Goal: Transaction & Acquisition: Purchase product/service

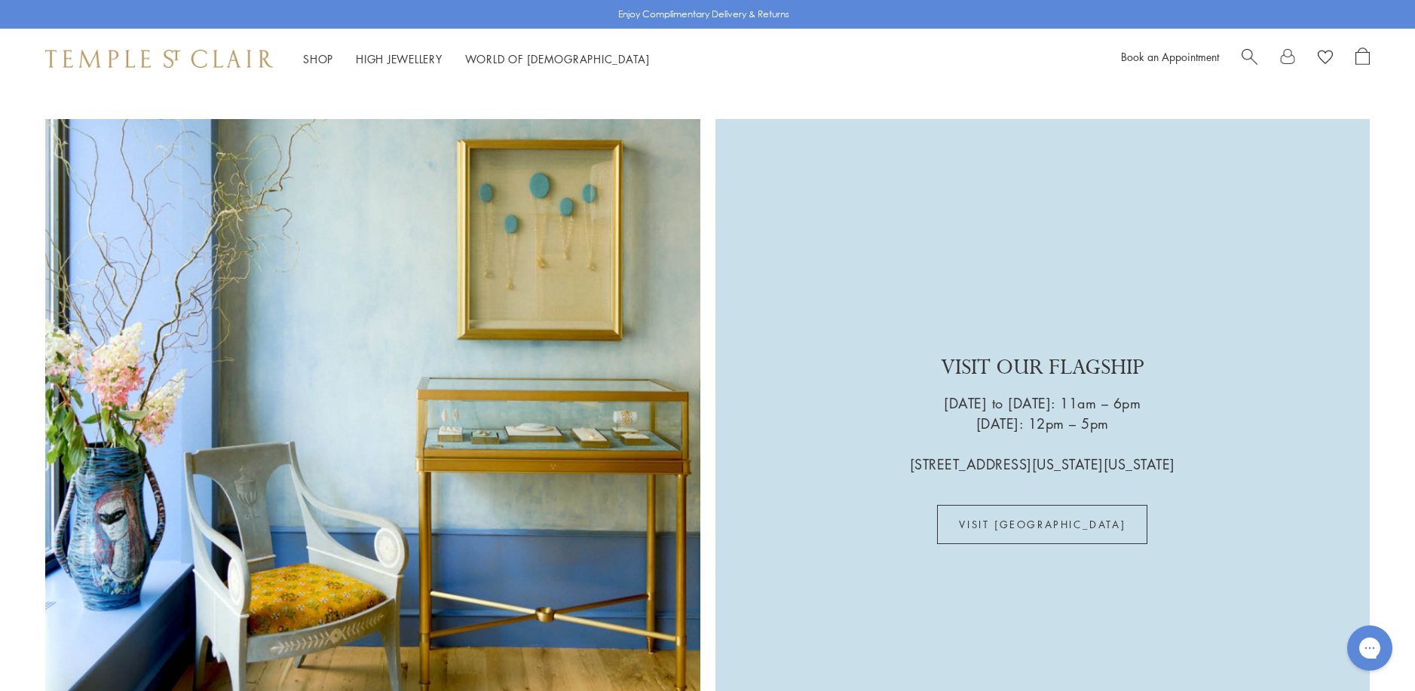
scroll to position [4296, 0]
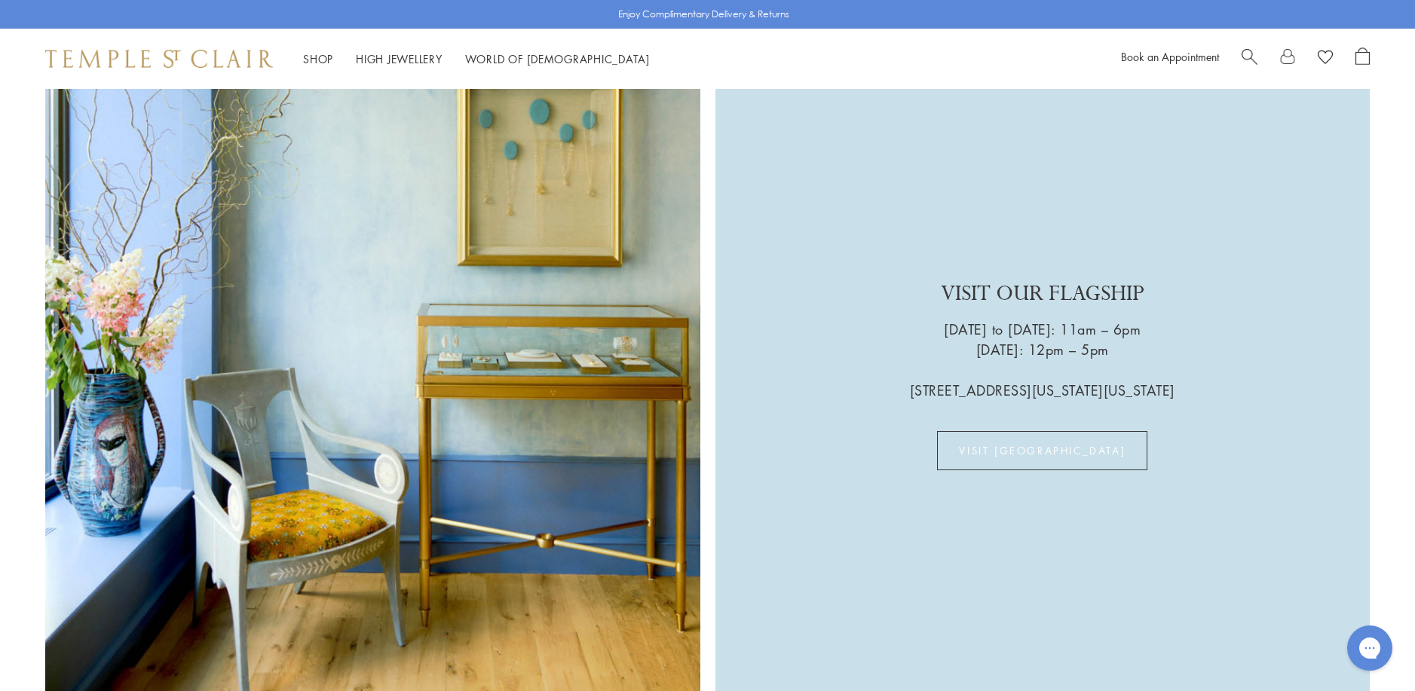
click at [1041, 431] on link "VISIT US" at bounding box center [1042, 450] width 210 height 39
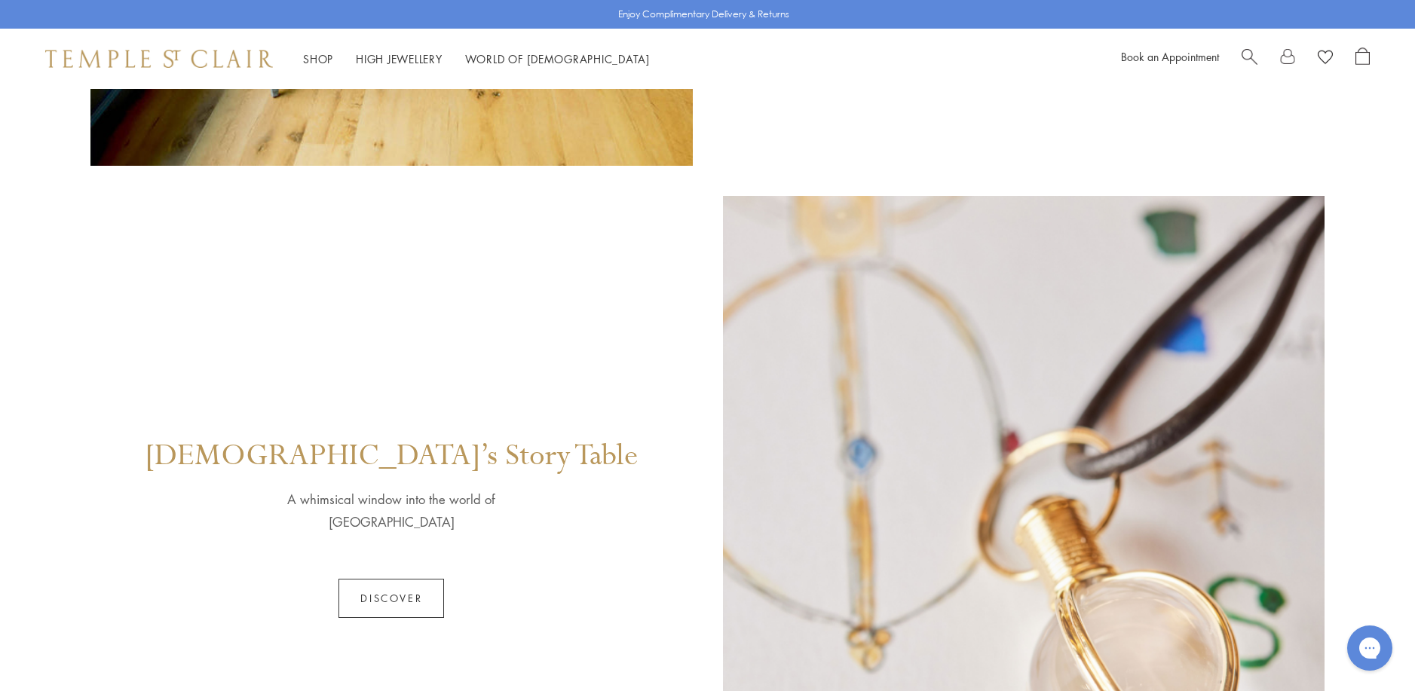
scroll to position [754, 0]
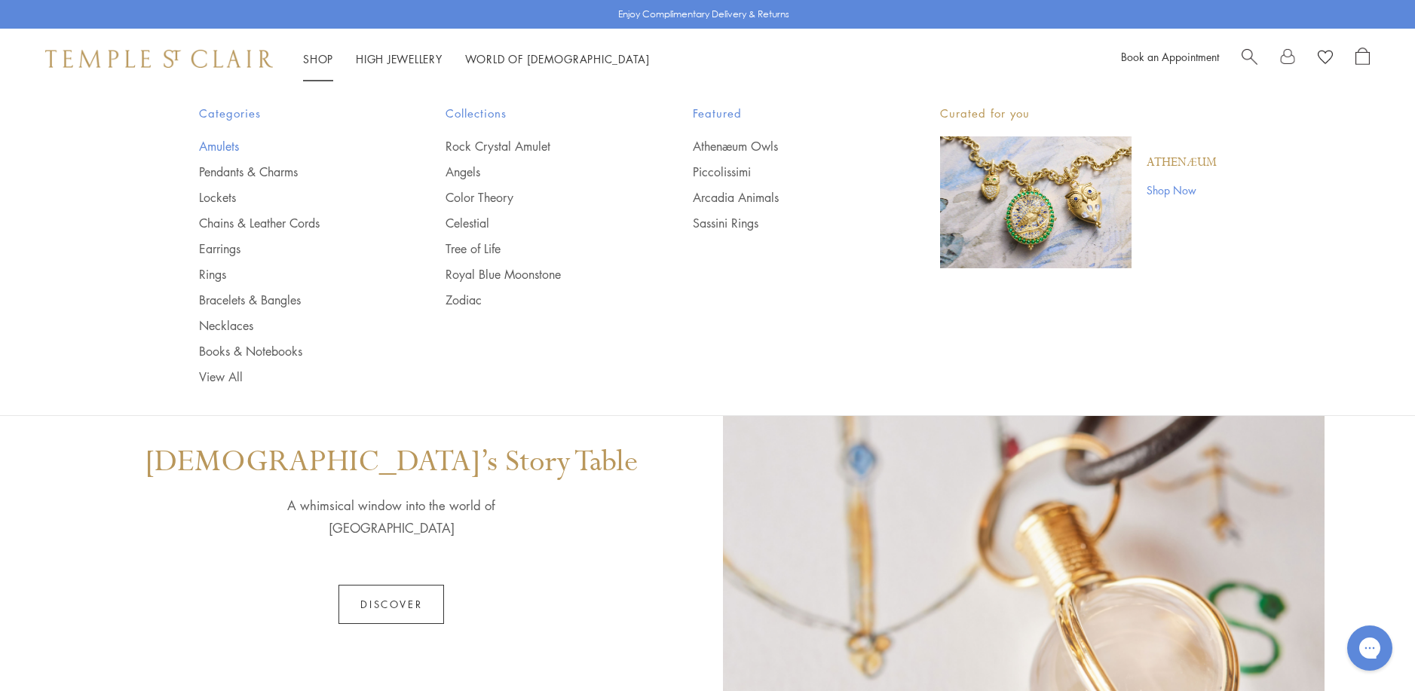
click at [220, 148] on link "Amulets" at bounding box center [292, 146] width 187 height 17
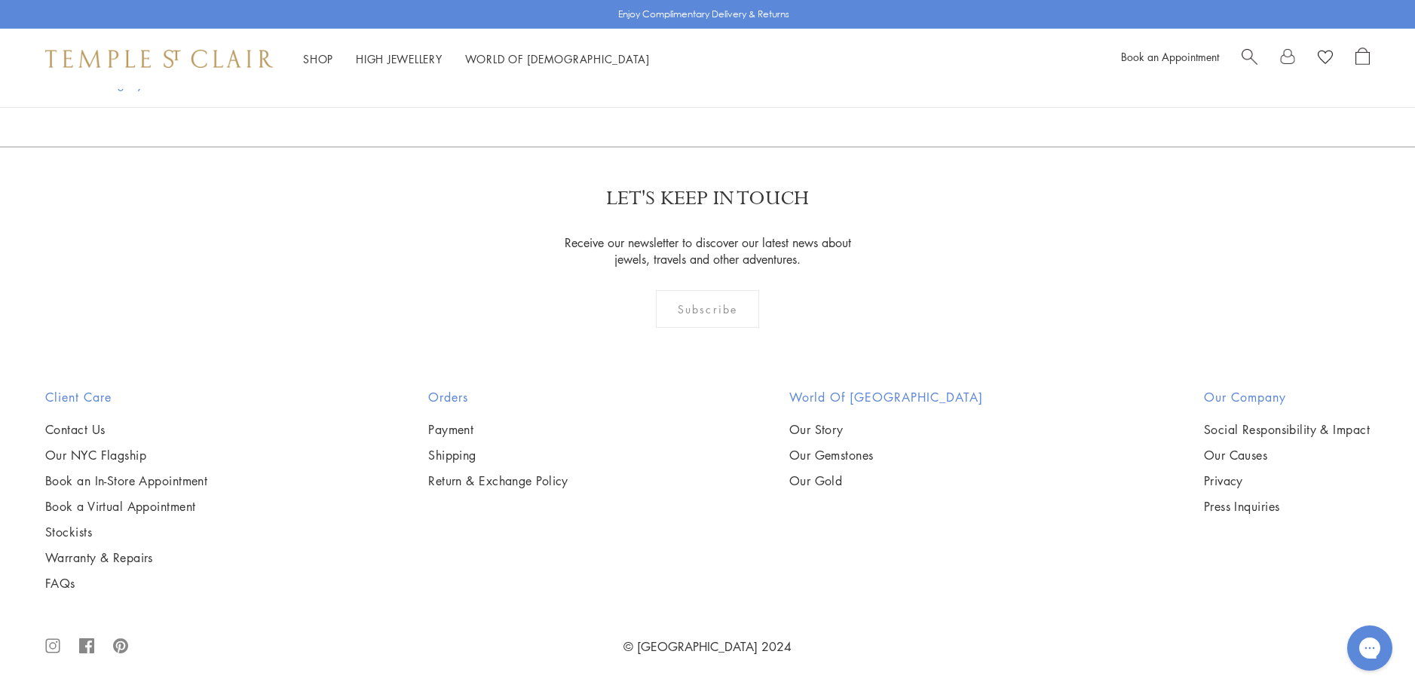
scroll to position [3317, 0]
click at [0, 0] on img at bounding box center [0, 0] width 0 height 0
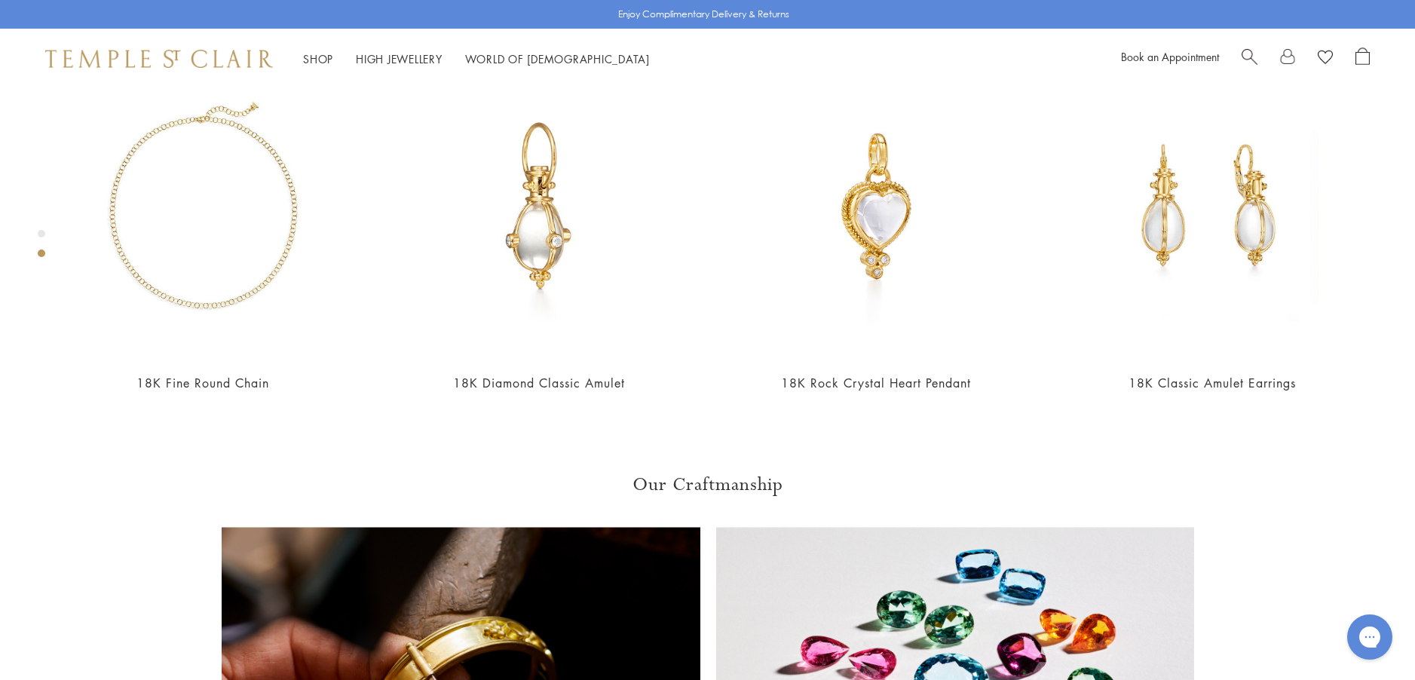
scroll to position [918, 0]
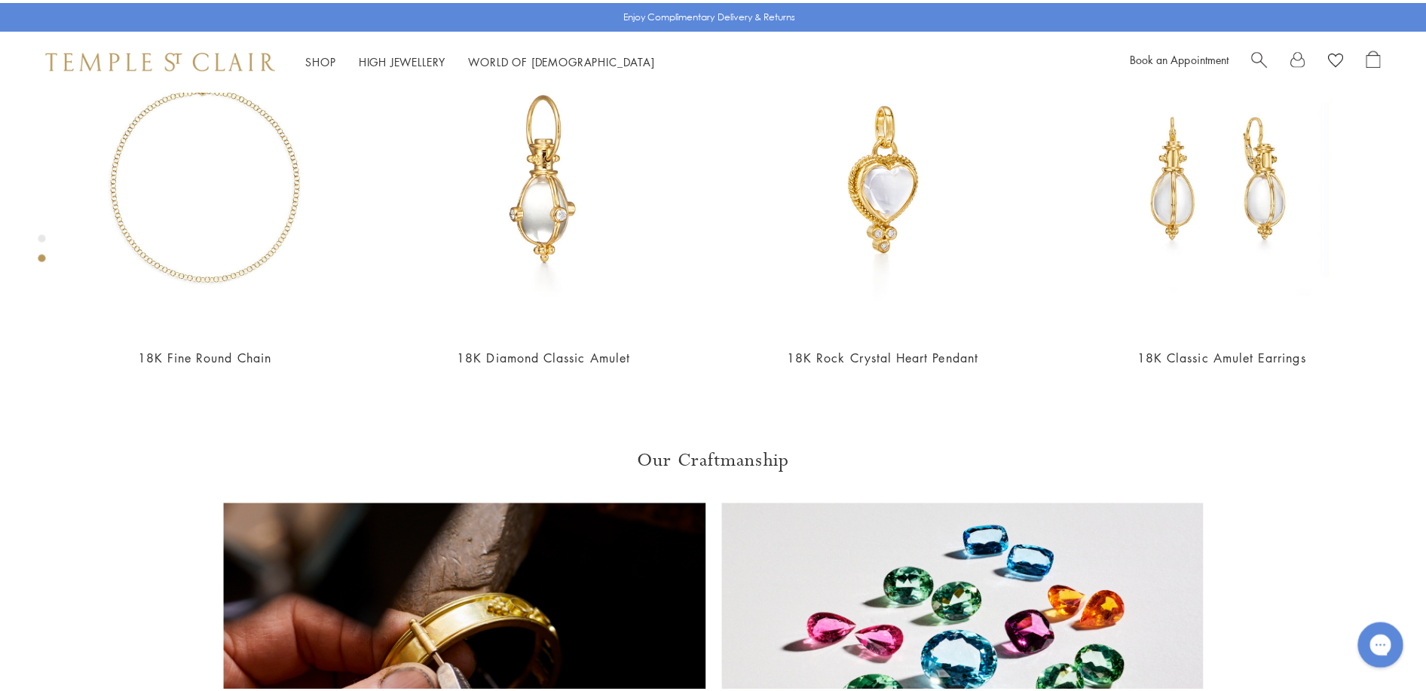
scroll to position [929, 0]
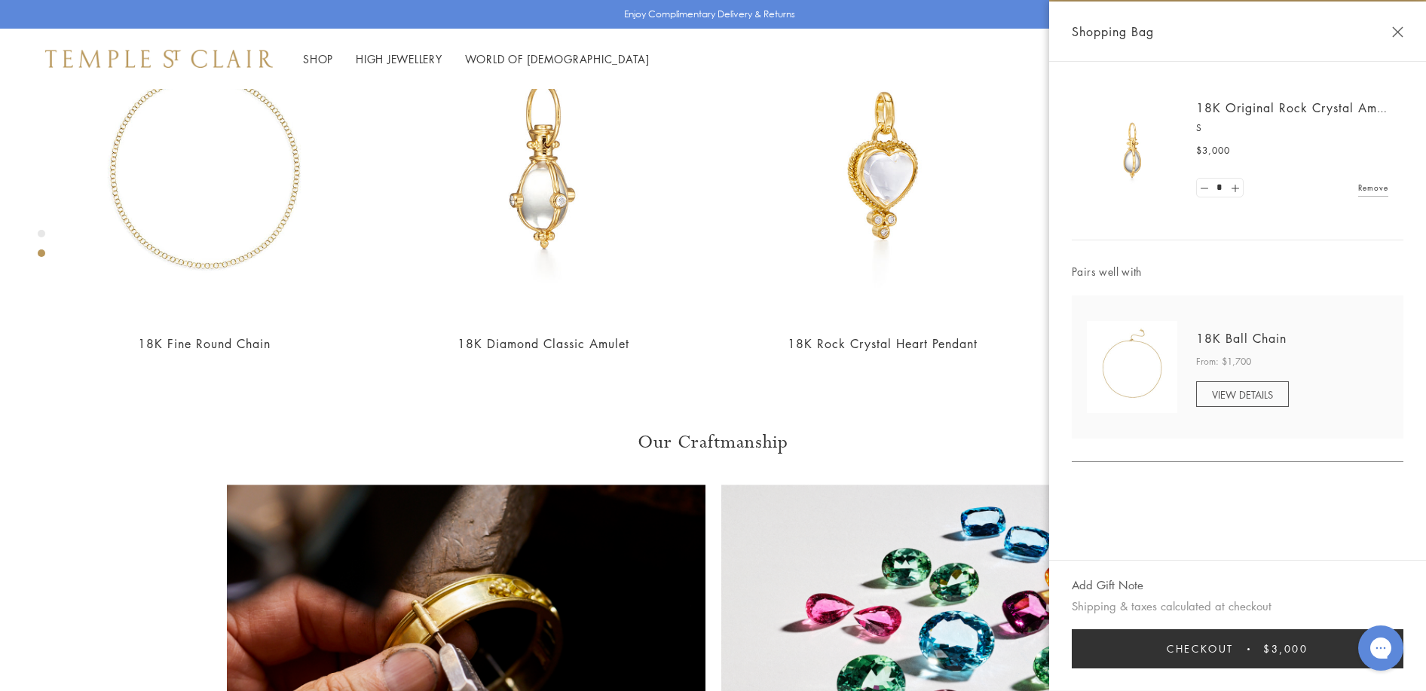
click at [1156, 653] on button "Checkout $3,000" at bounding box center [1238, 648] width 332 height 39
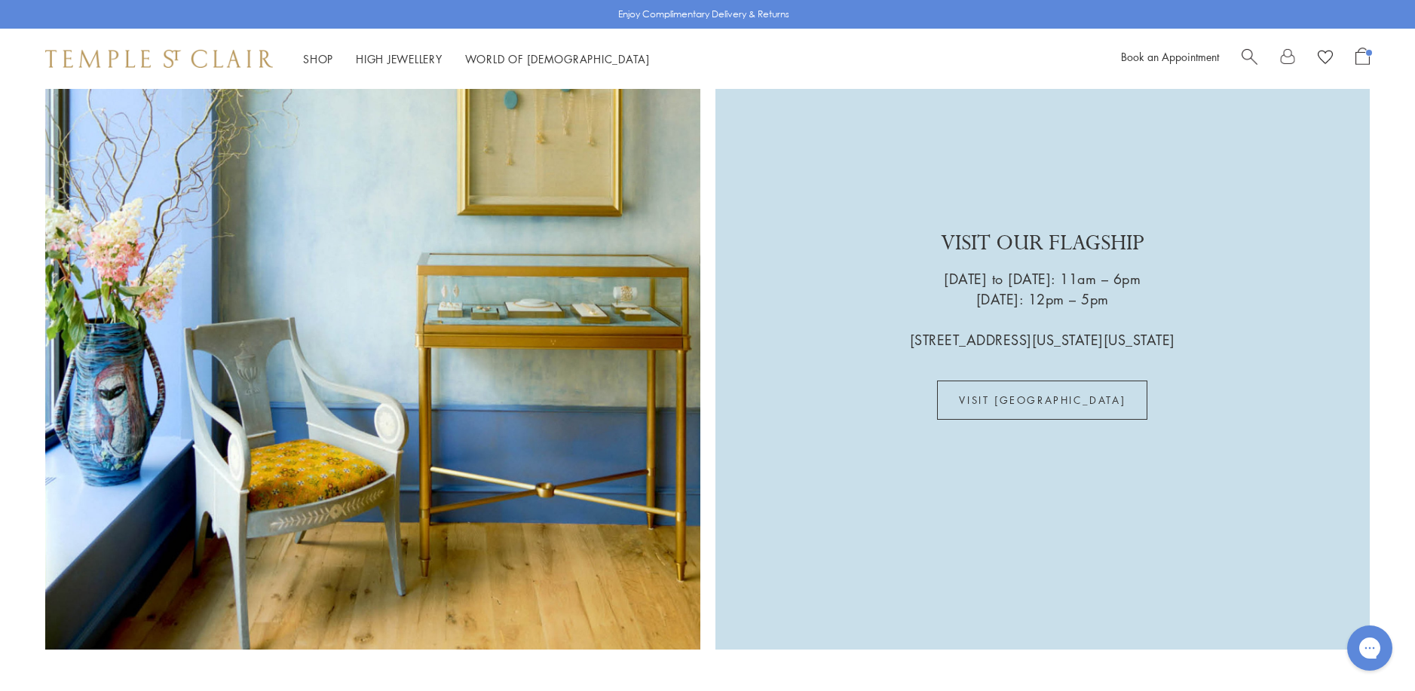
scroll to position [4360, 0]
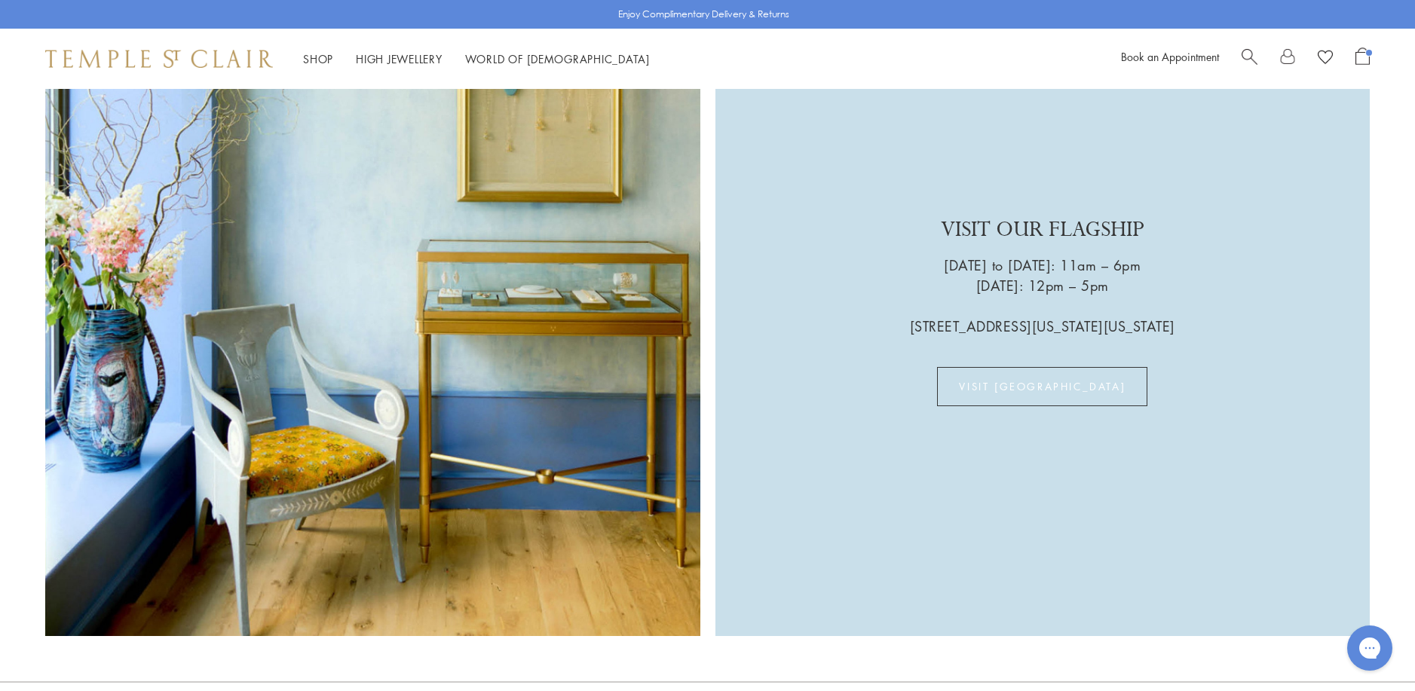
click at [1042, 367] on link "VISIT [GEOGRAPHIC_DATA]" at bounding box center [1042, 386] width 210 height 39
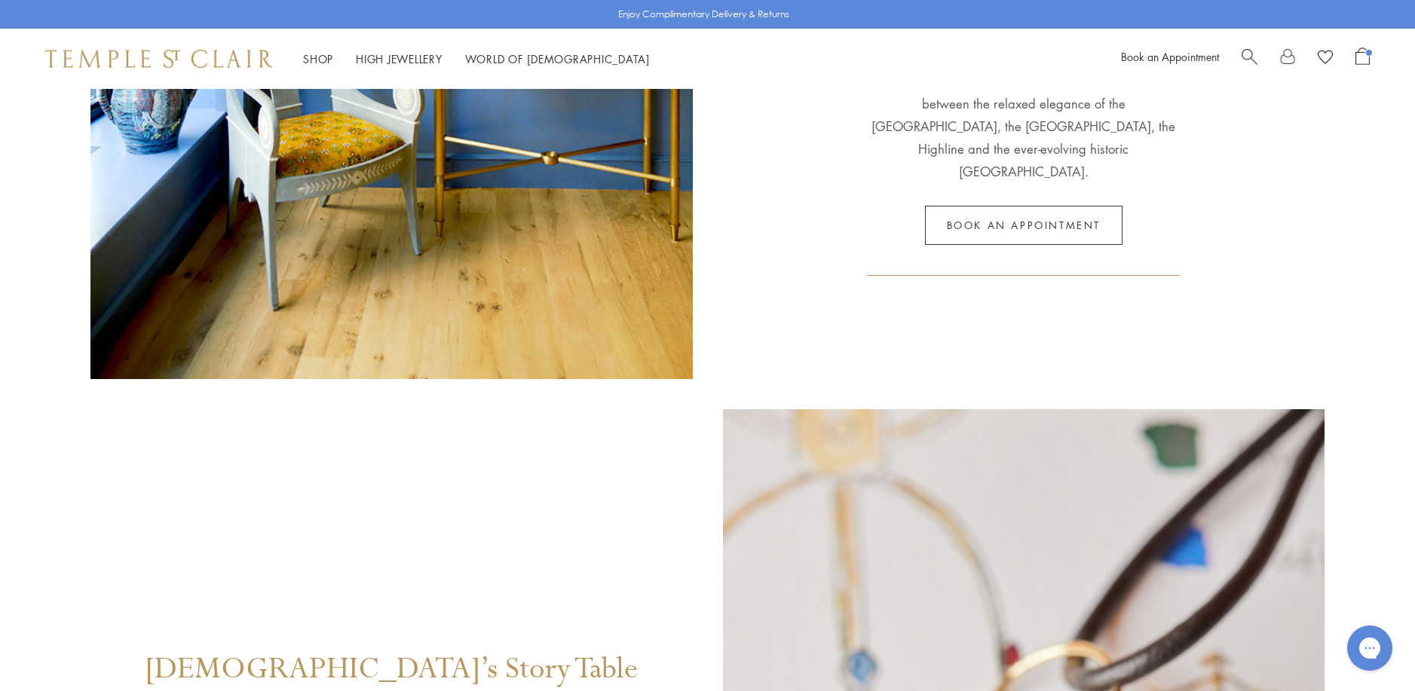
scroll to position [678, 0]
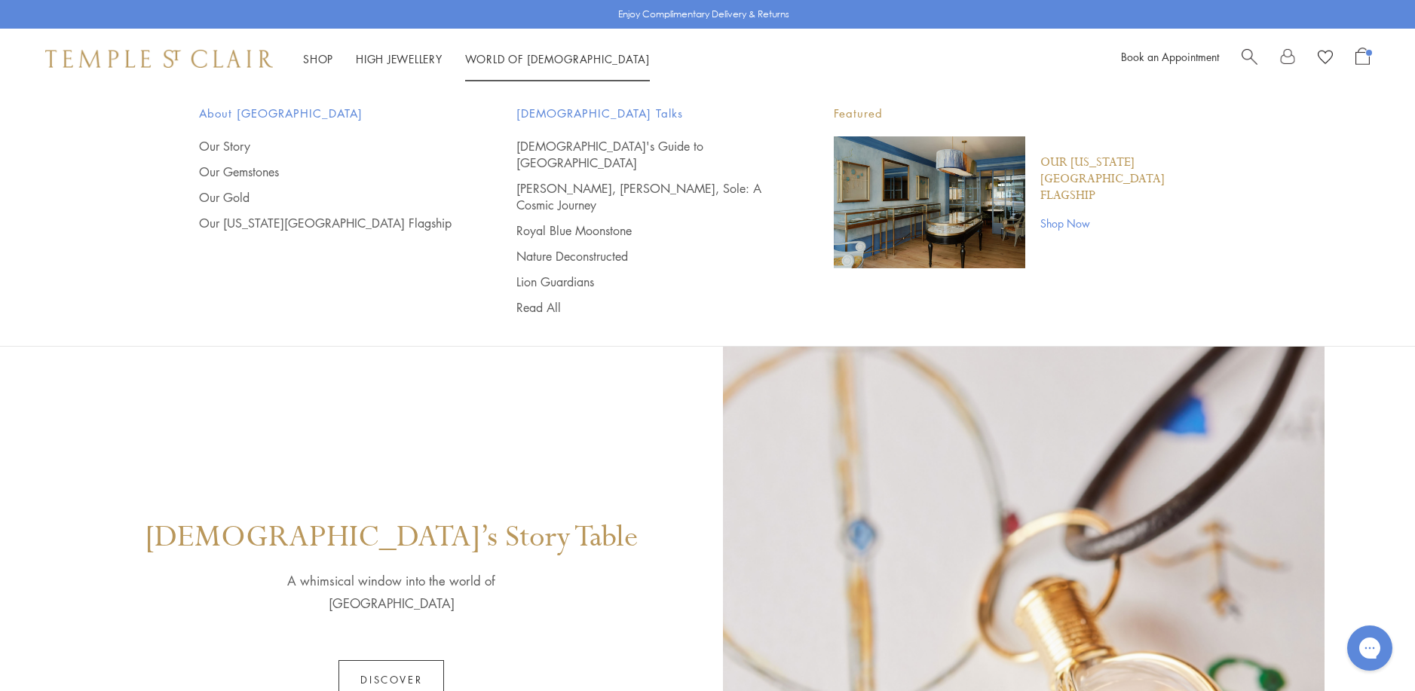
click at [1362, 54] on span "Open Shopping Bag" at bounding box center [1362, 55] width 14 height 17
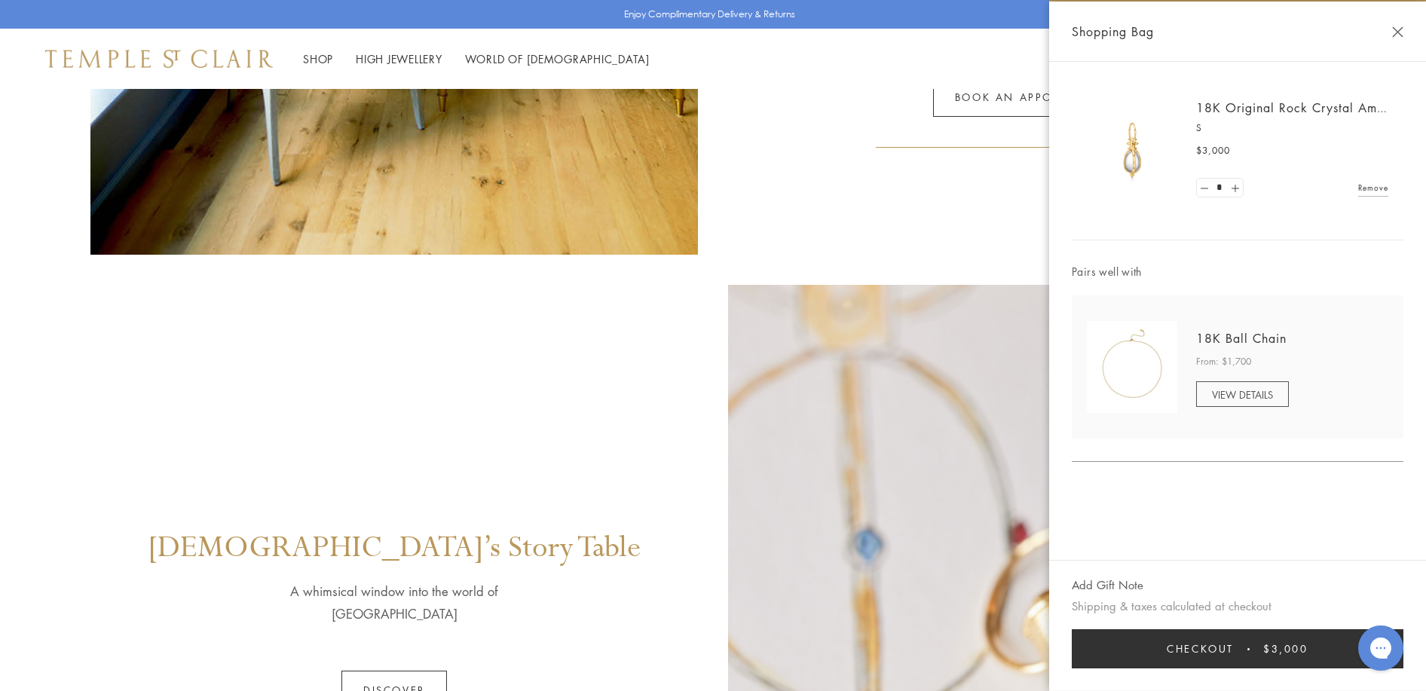
click at [1364, 185] on link "Remove" at bounding box center [1373, 187] width 30 height 17
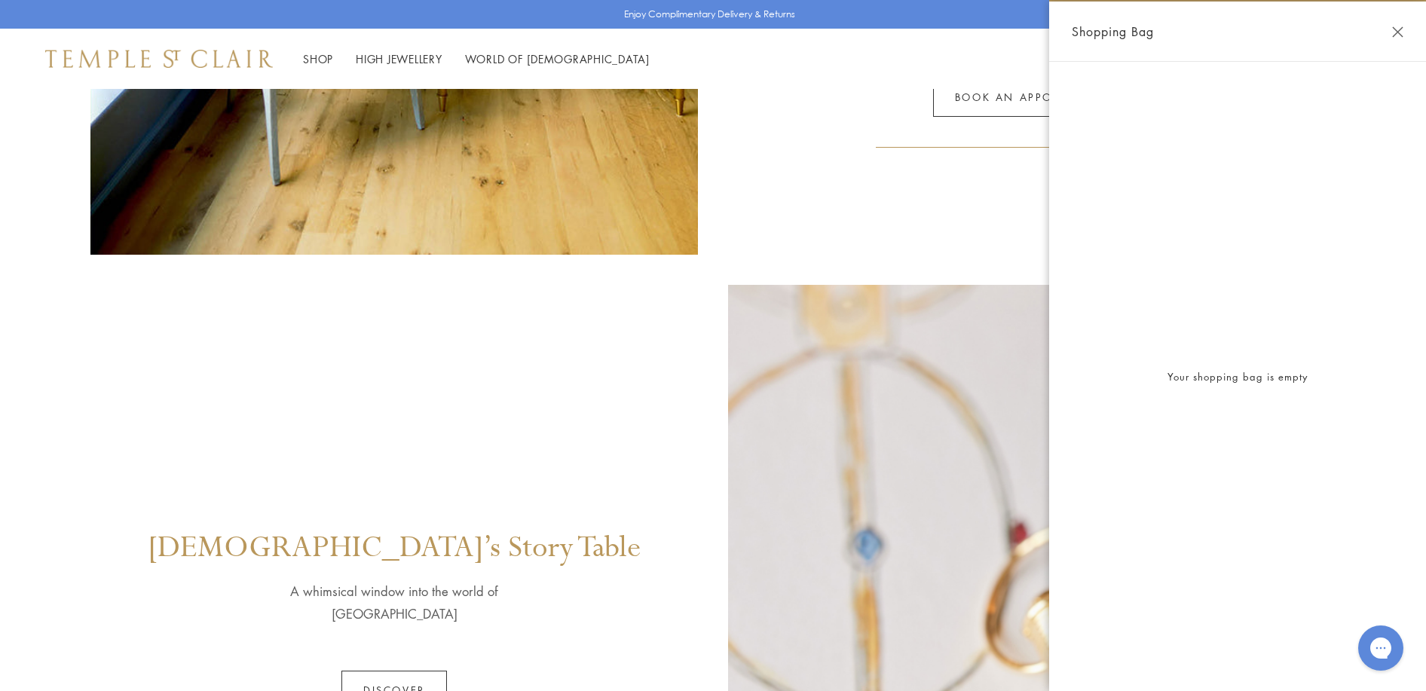
click at [1398, 32] on button "Close Shopping Bag" at bounding box center [1397, 31] width 11 height 11
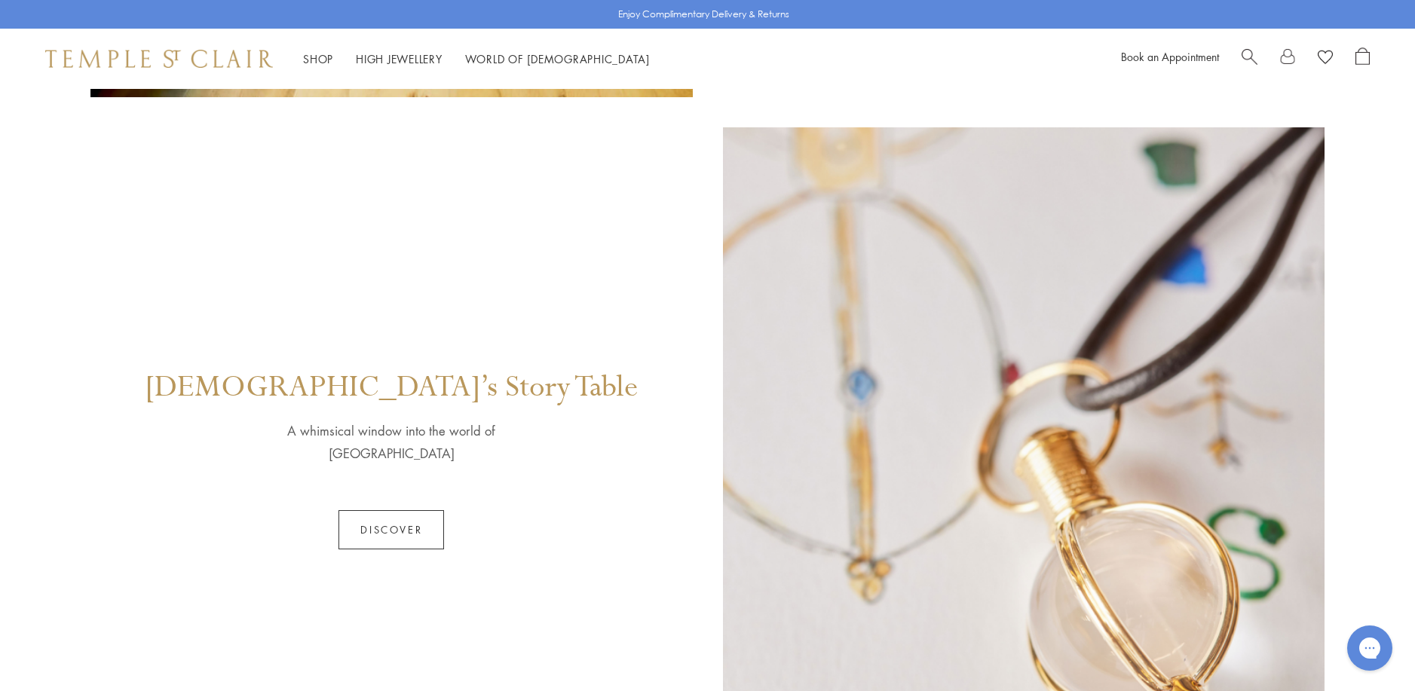
scroll to position [829, 0]
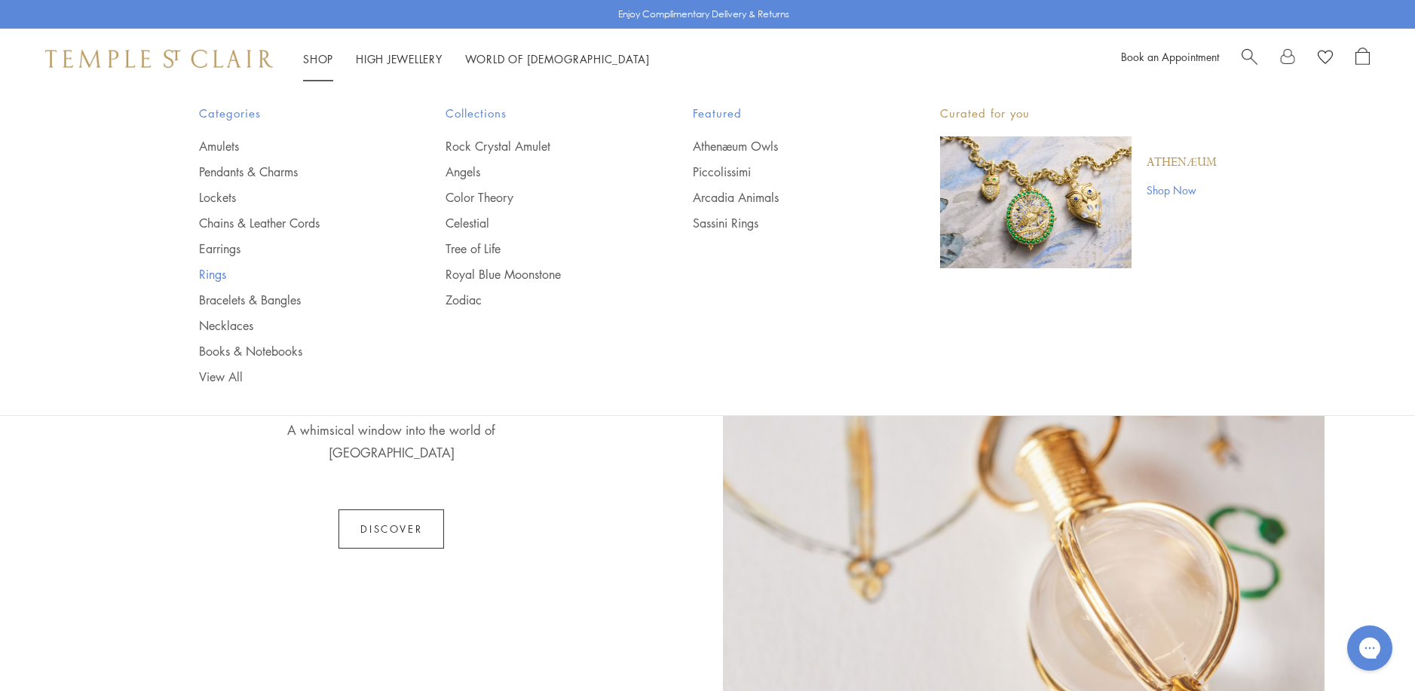
click at [215, 272] on link "Rings" at bounding box center [292, 274] width 187 height 17
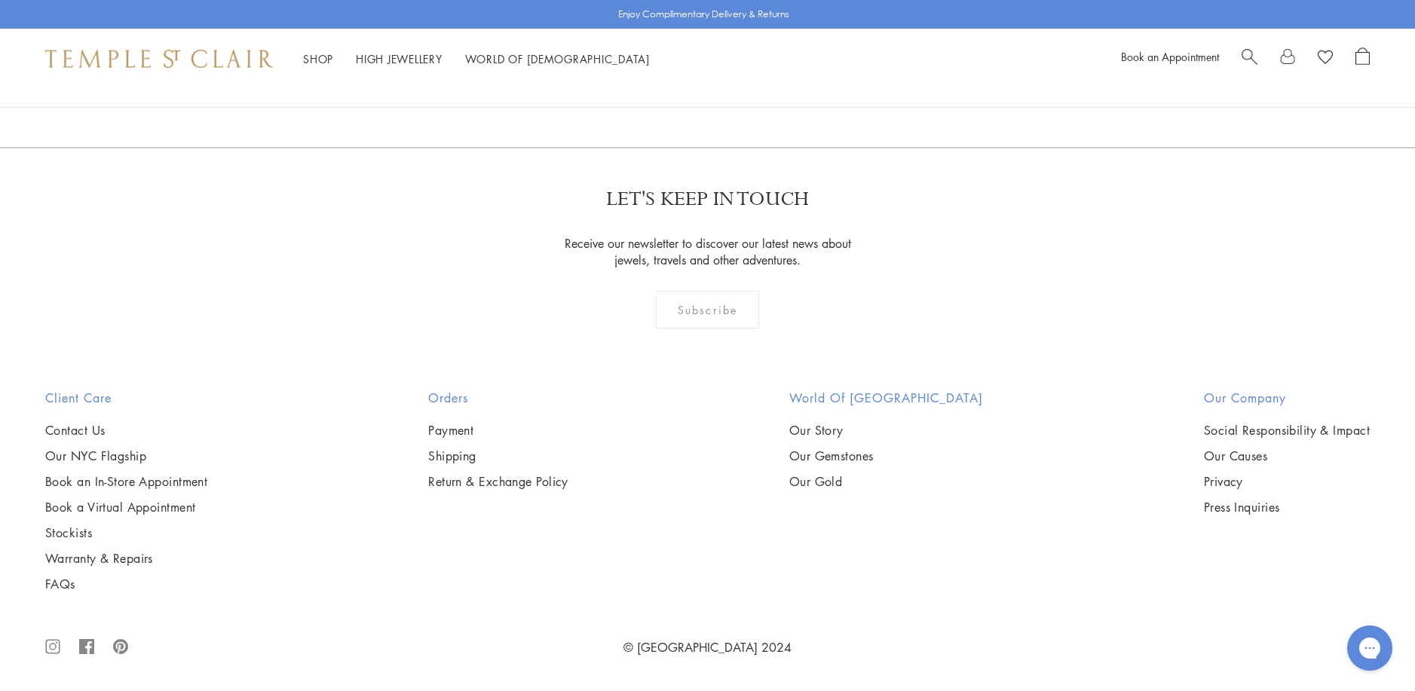
scroll to position [8517, 0]
click at [707, 87] on link "2" at bounding box center [709, 65] width 50 height 41
click at [0, 0] on img at bounding box center [0, 0] width 0 height 0
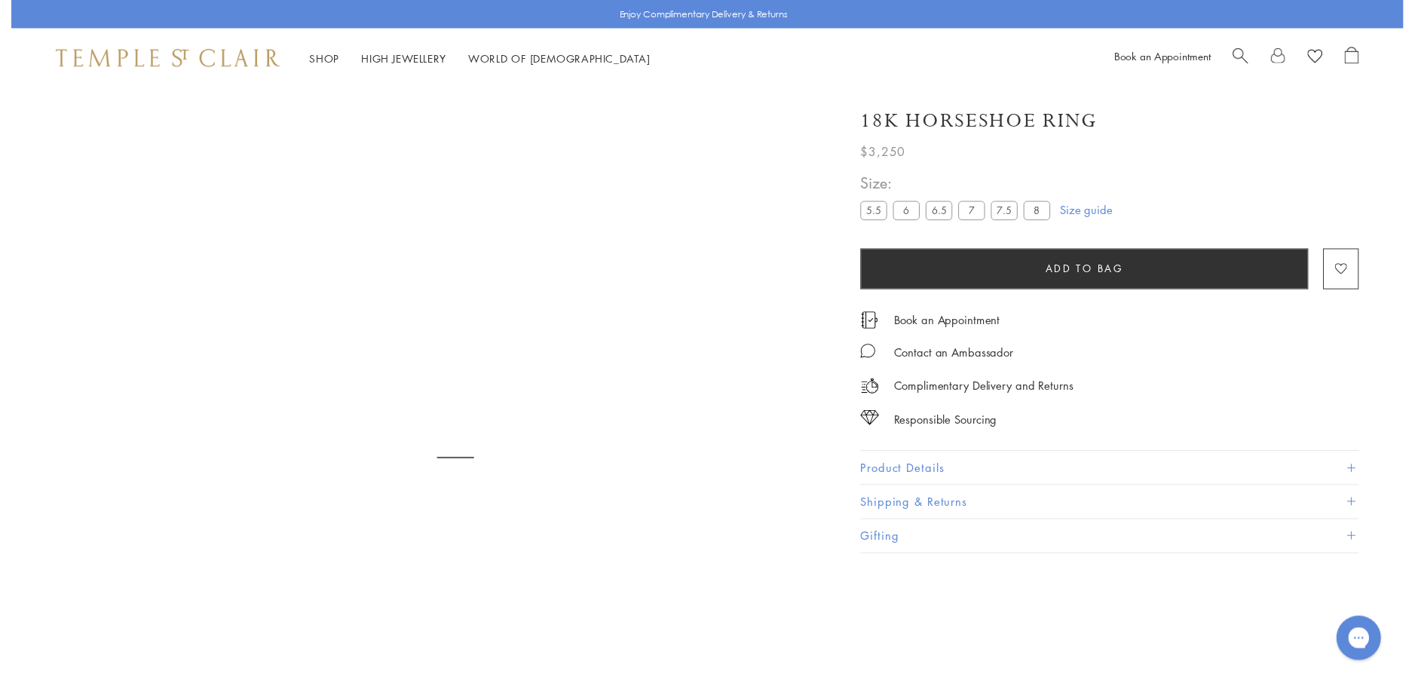
scroll to position [89, 0]
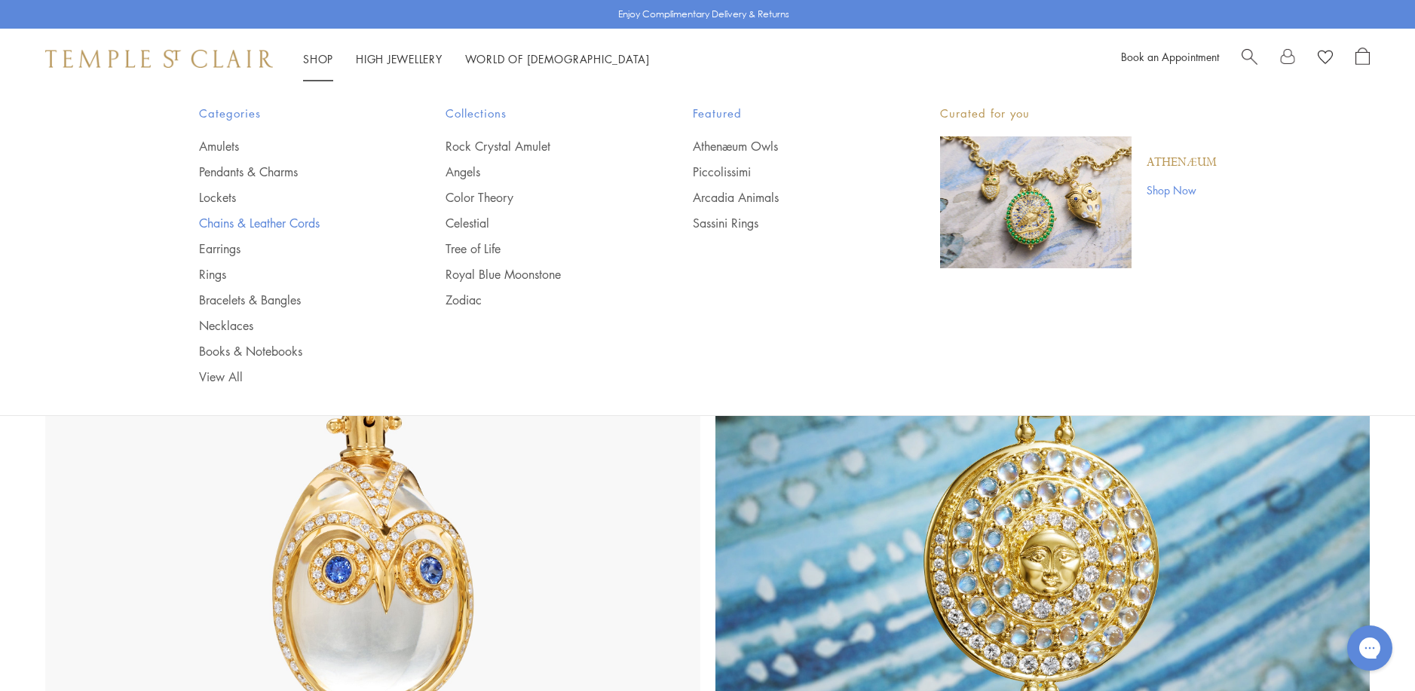
scroll to position [678, 0]
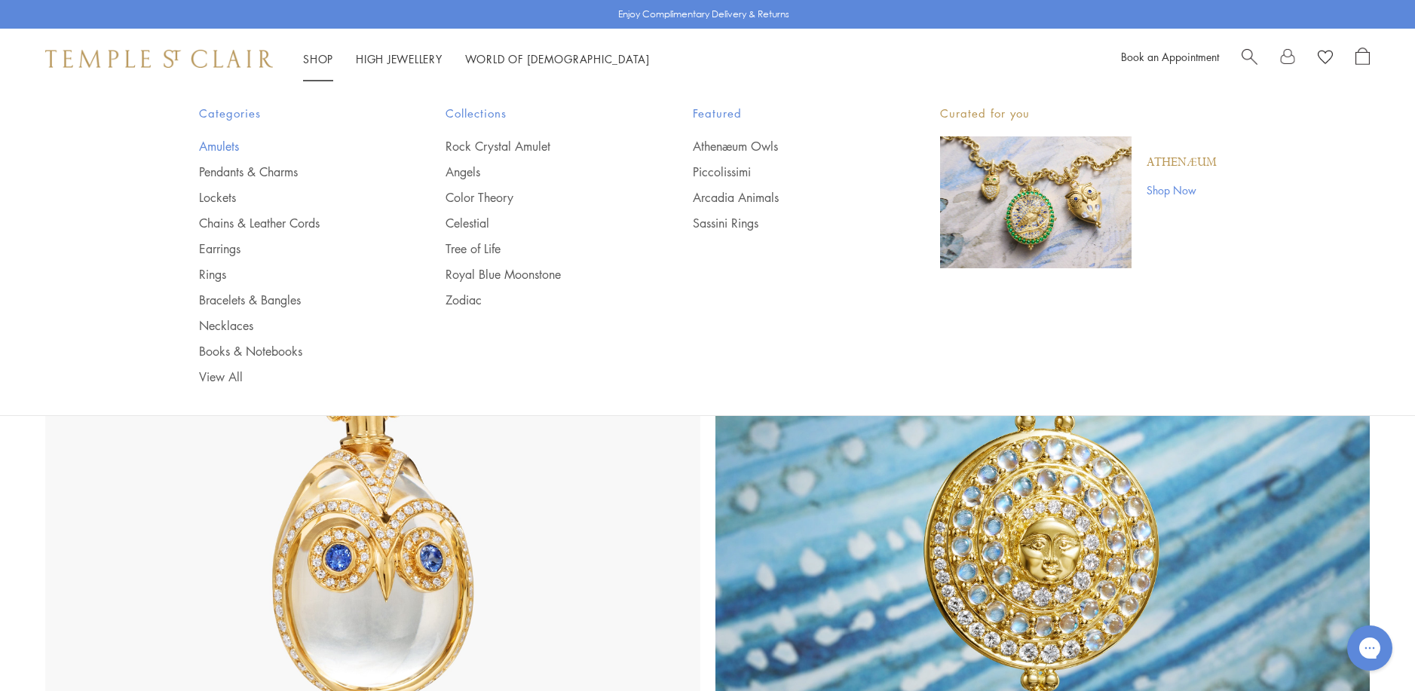
click at [219, 142] on link "Amulets" at bounding box center [292, 146] width 187 height 17
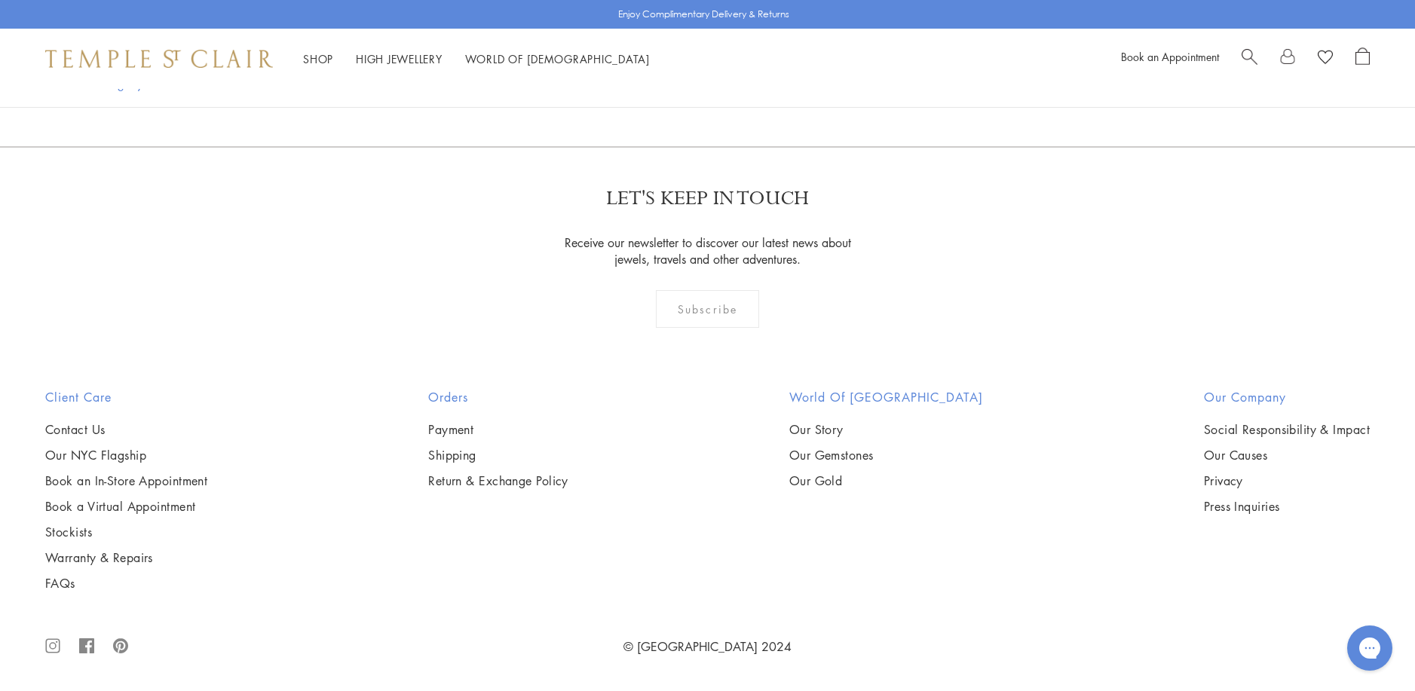
scroll to position [3392, 0]
click at [0, 0] on img at bounding box center [0, 0] width 0 height 0
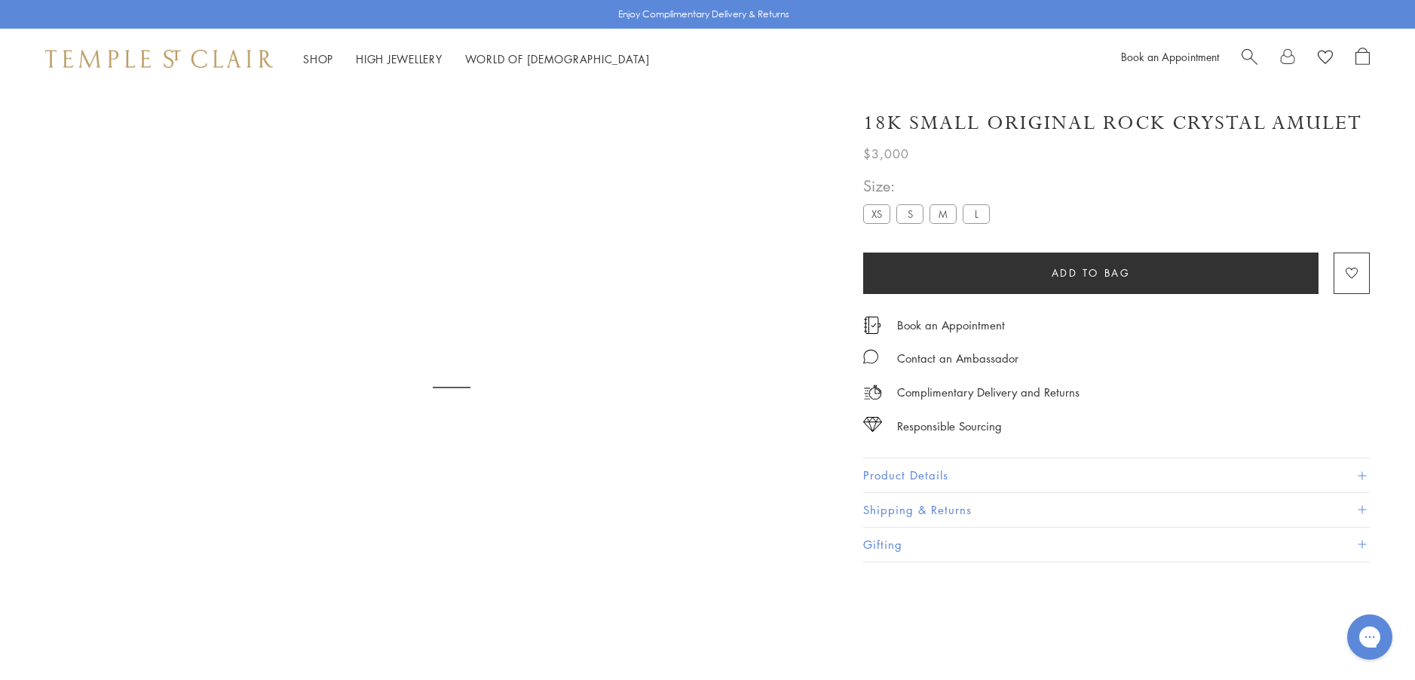
scroll to position [89, 0]
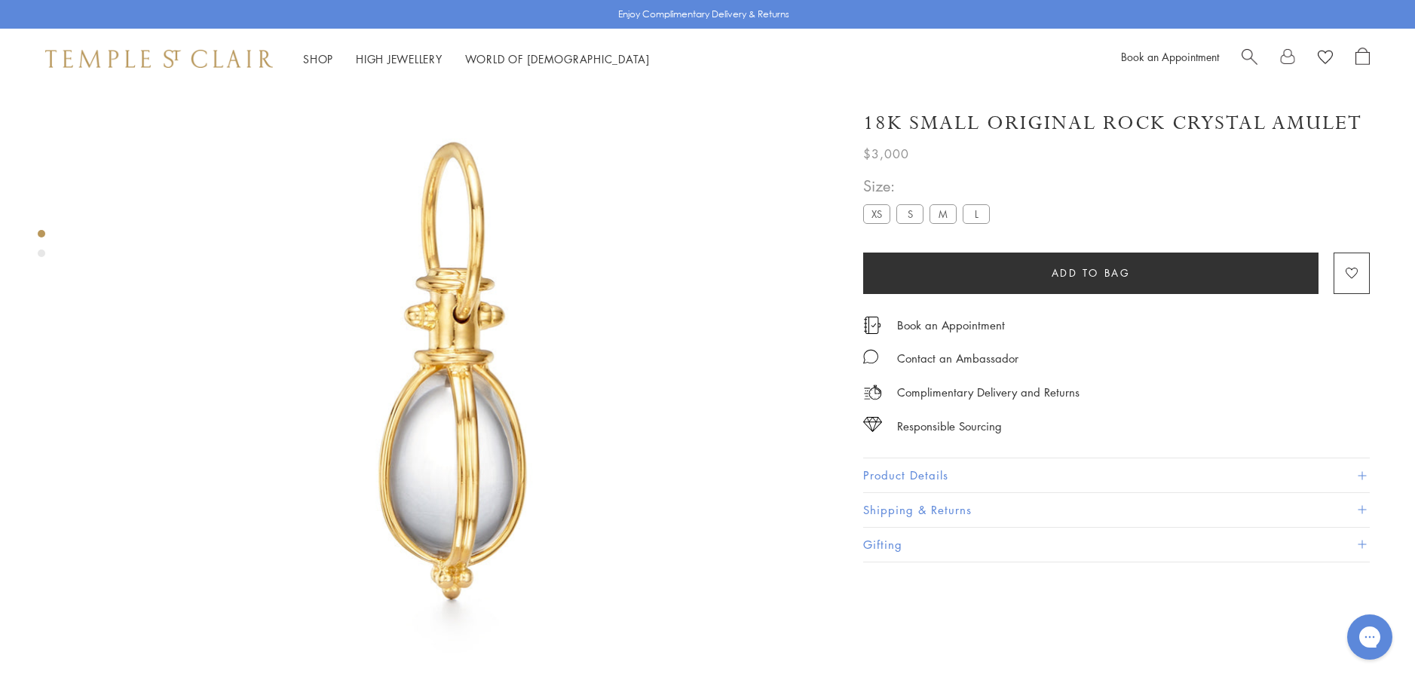
click at [893, 471] on button "Product Details" at bounding box center [1116, 475] width 507 height 34
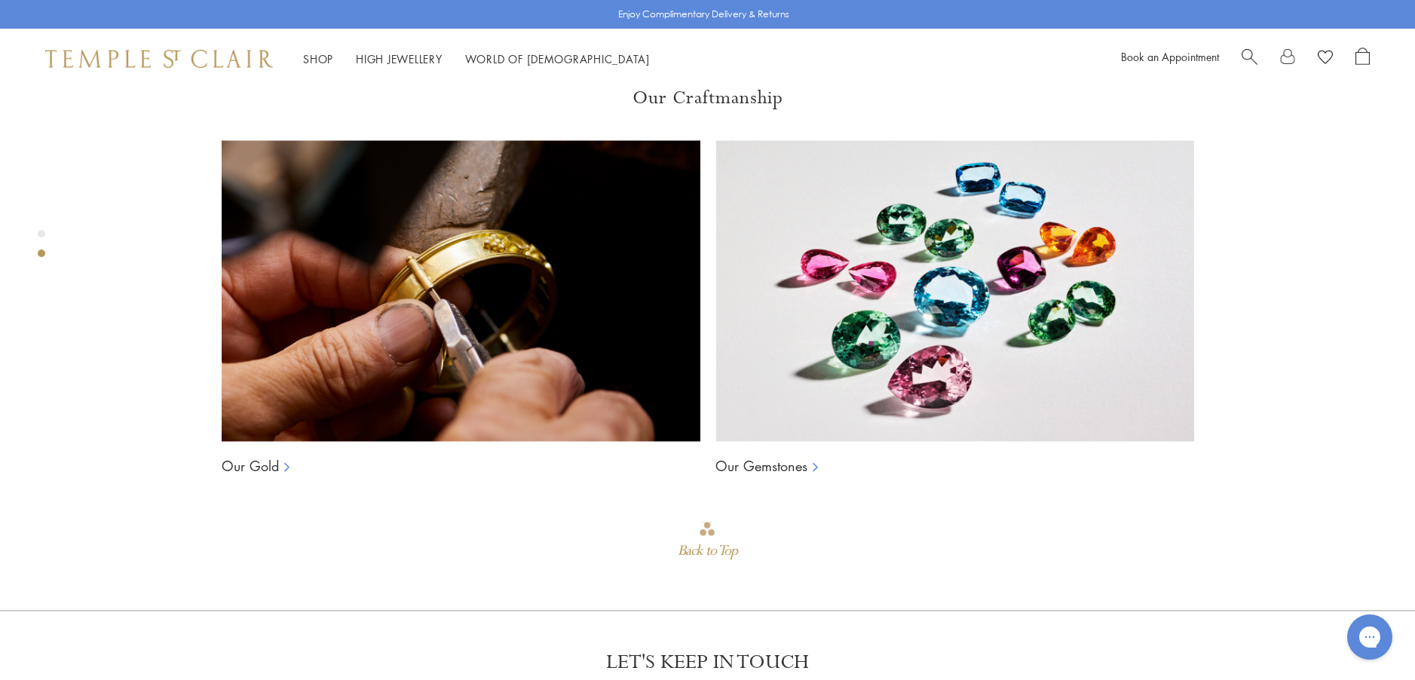
scroll to position [1370, 0]
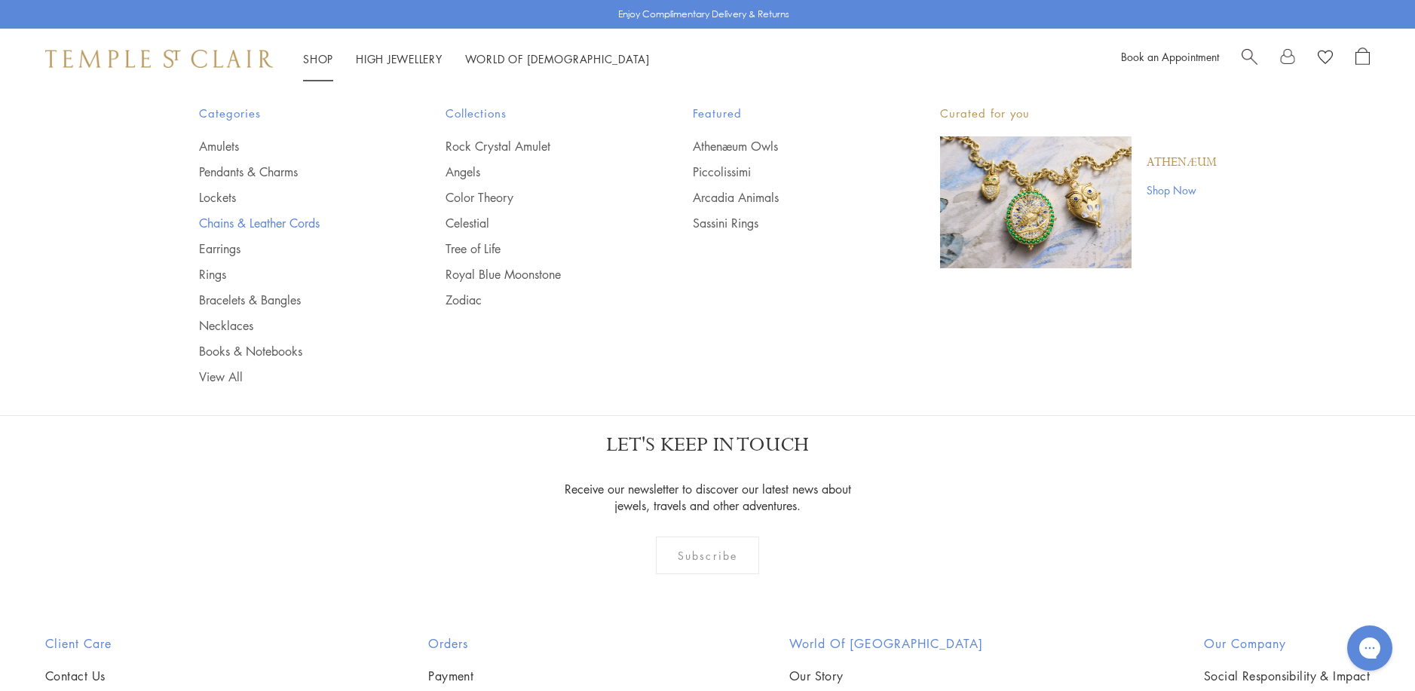
click at [266, 222] on link "Chains & Leather Cords" at bounding box center [292, 223] width 187 height 17
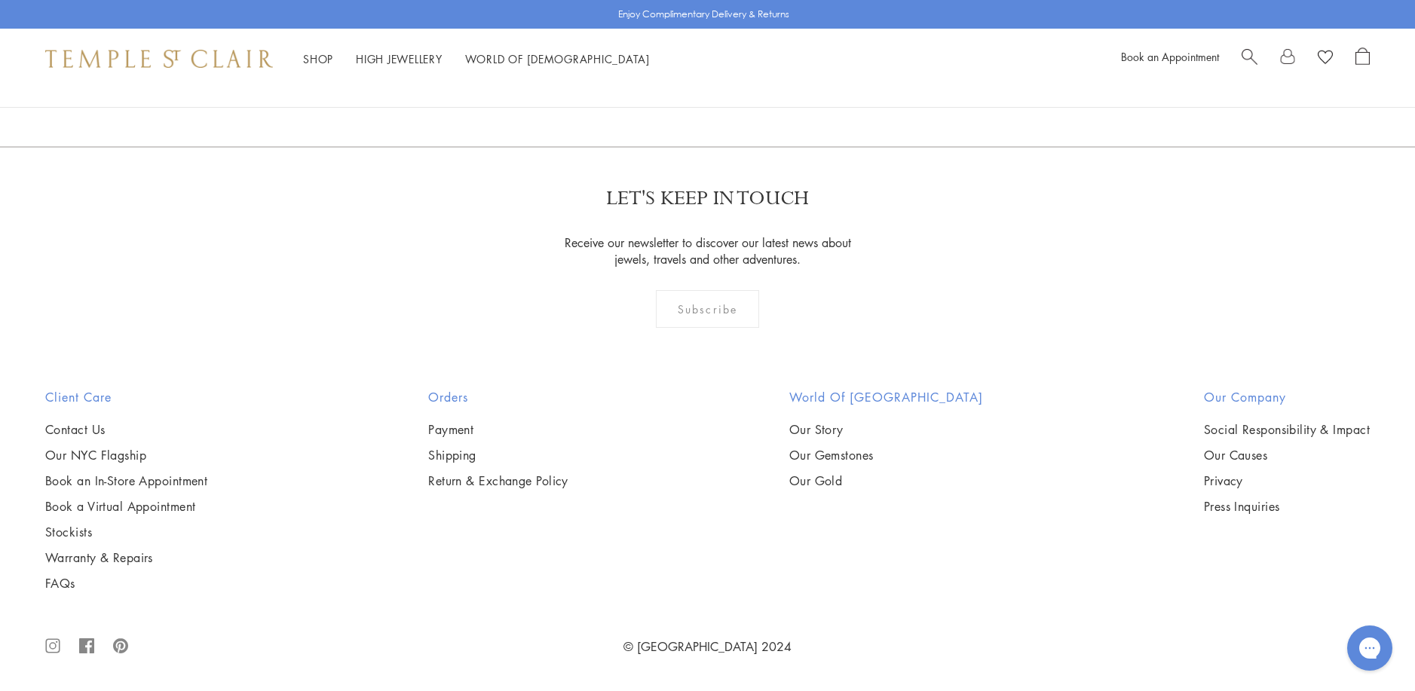
scroll to position [2864, 0]
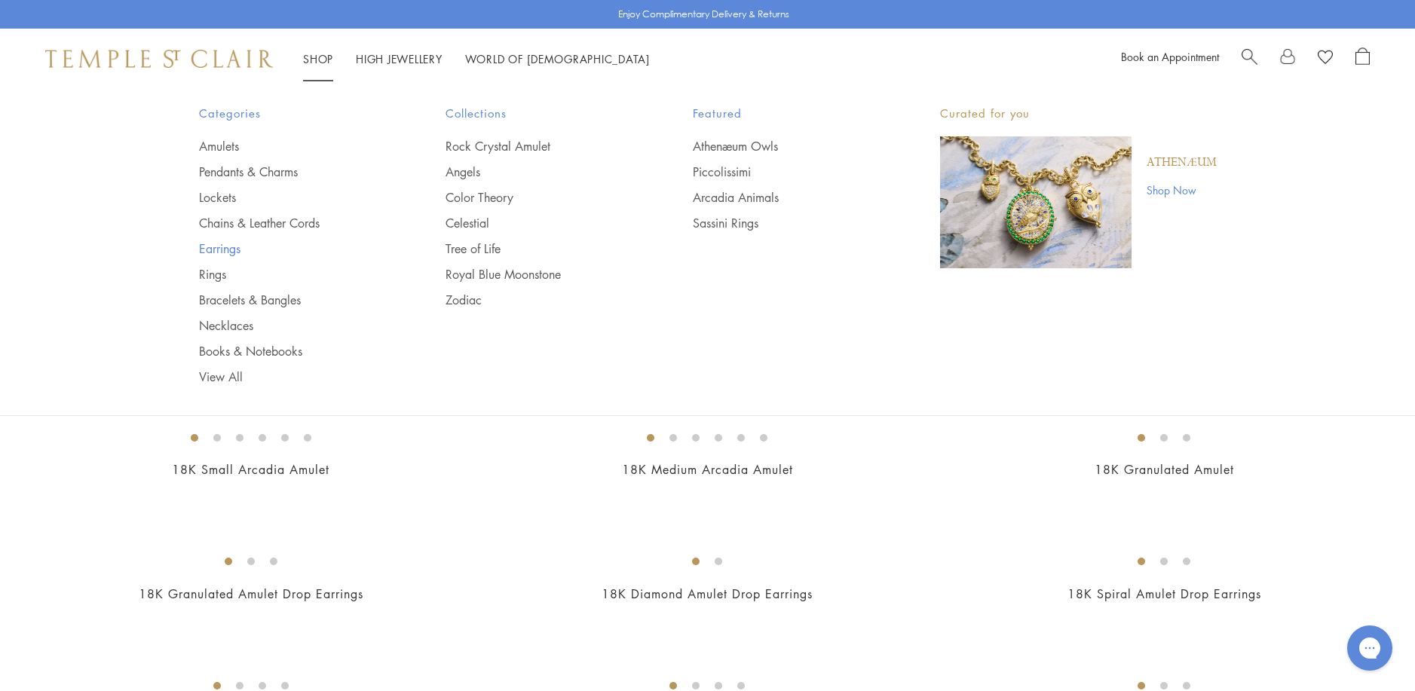
click at [222, 245] on link "Earrings" at bounding box center [292, 248] width 187 height 17
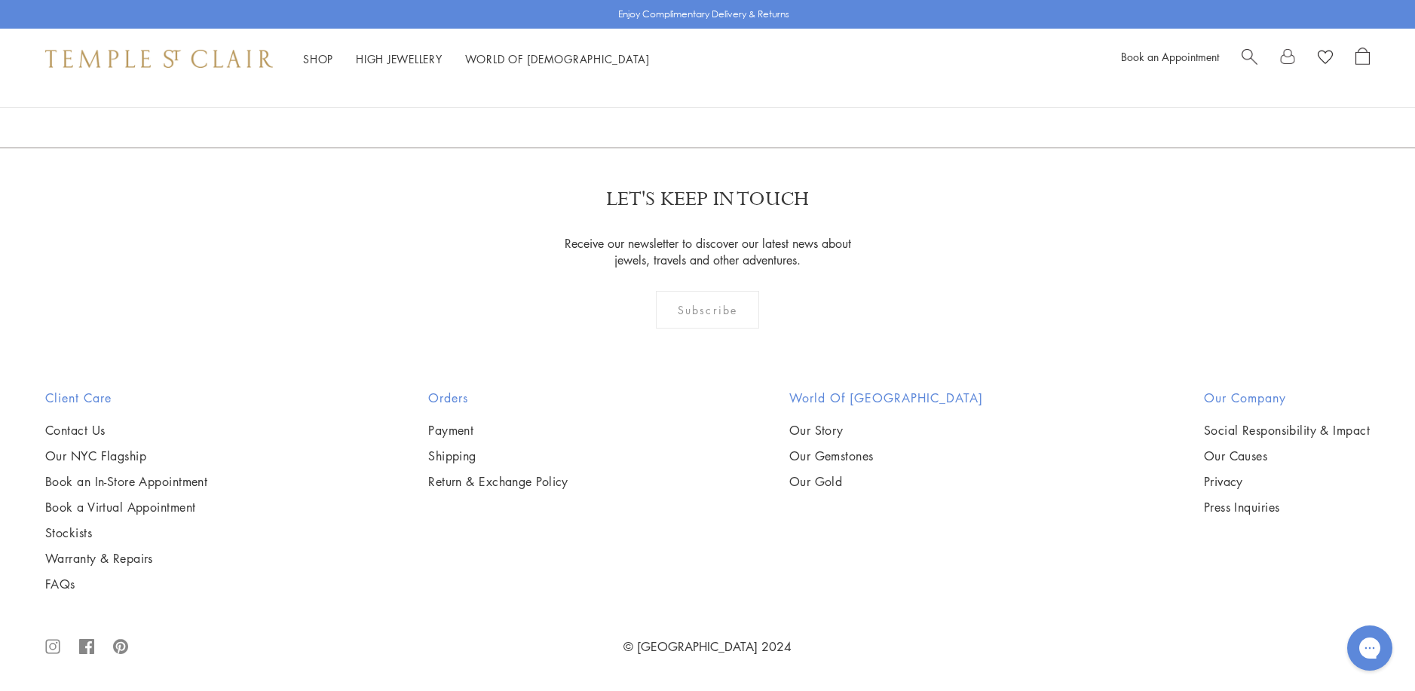
scroll to position [9196, 0]
click at [684, 87] on link "2" at bounding box center [684, 65] width 50 height 41
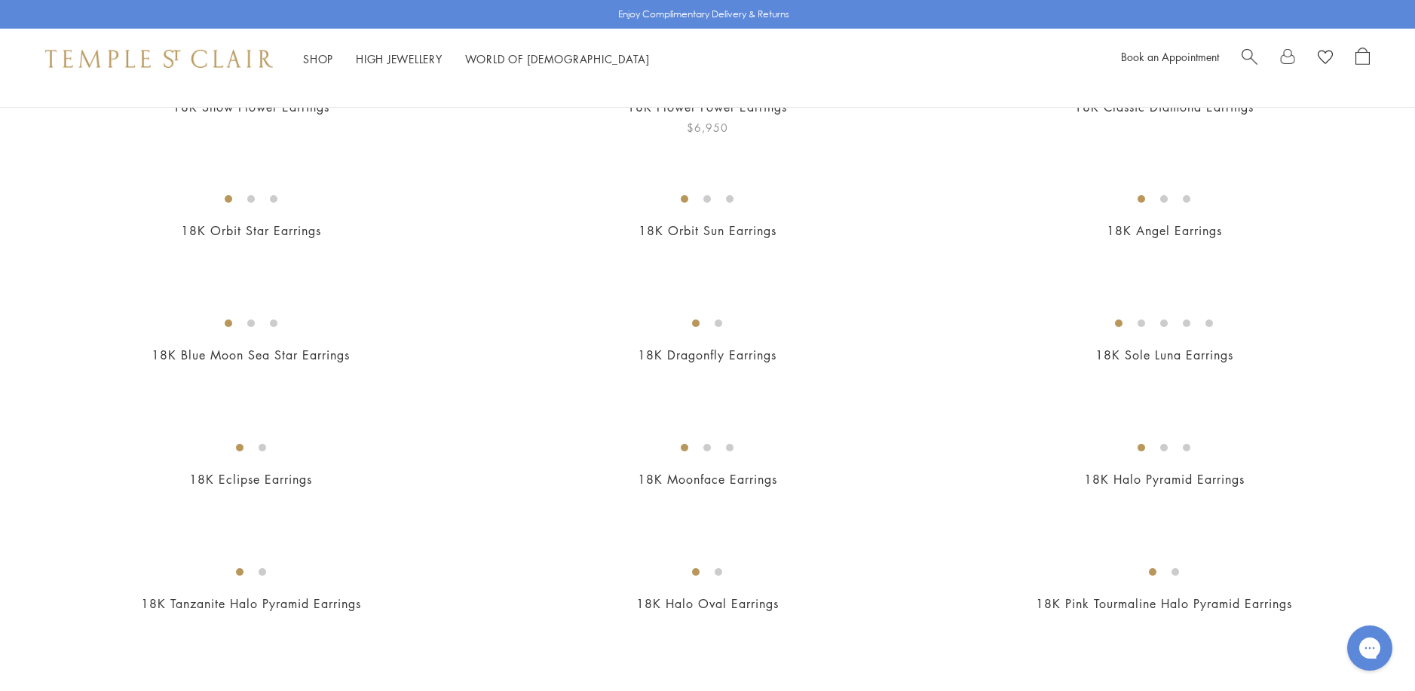
scroll to position [226, 0]
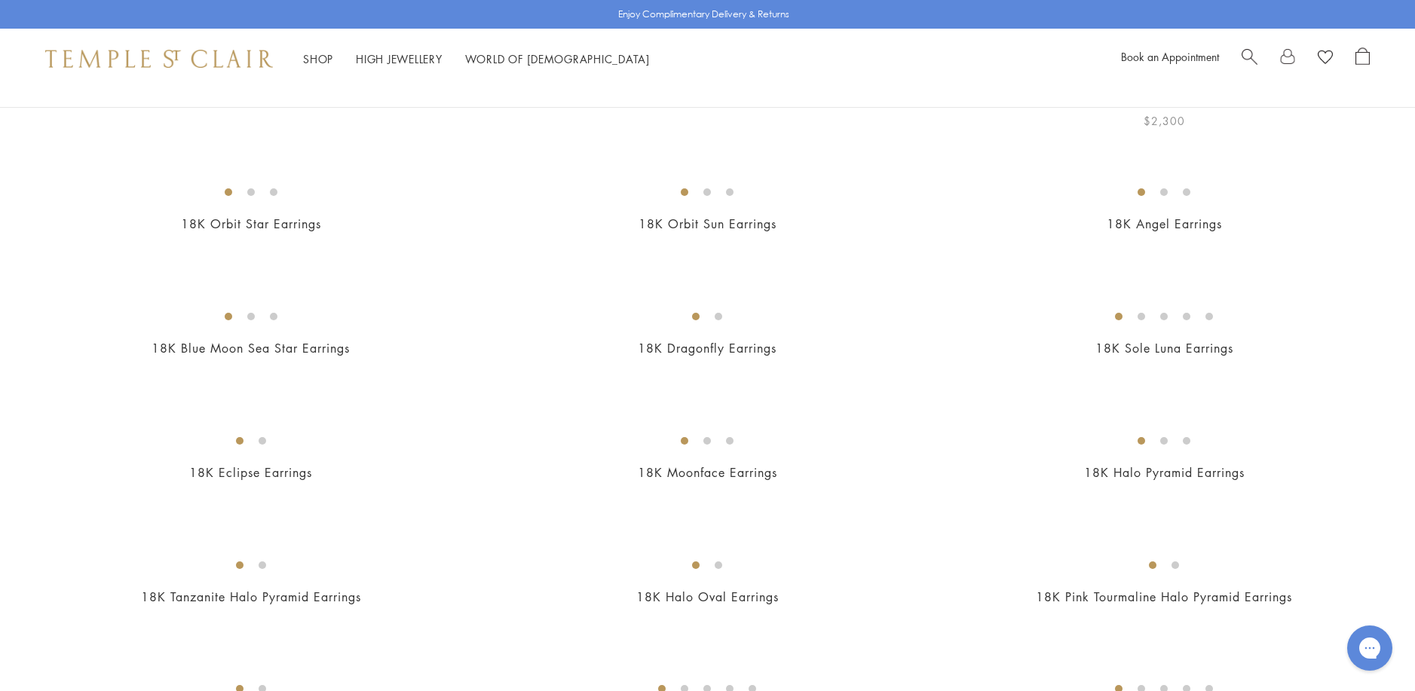
click at [0, 0] on img at bounding box center [0, 0] width 0 height 0
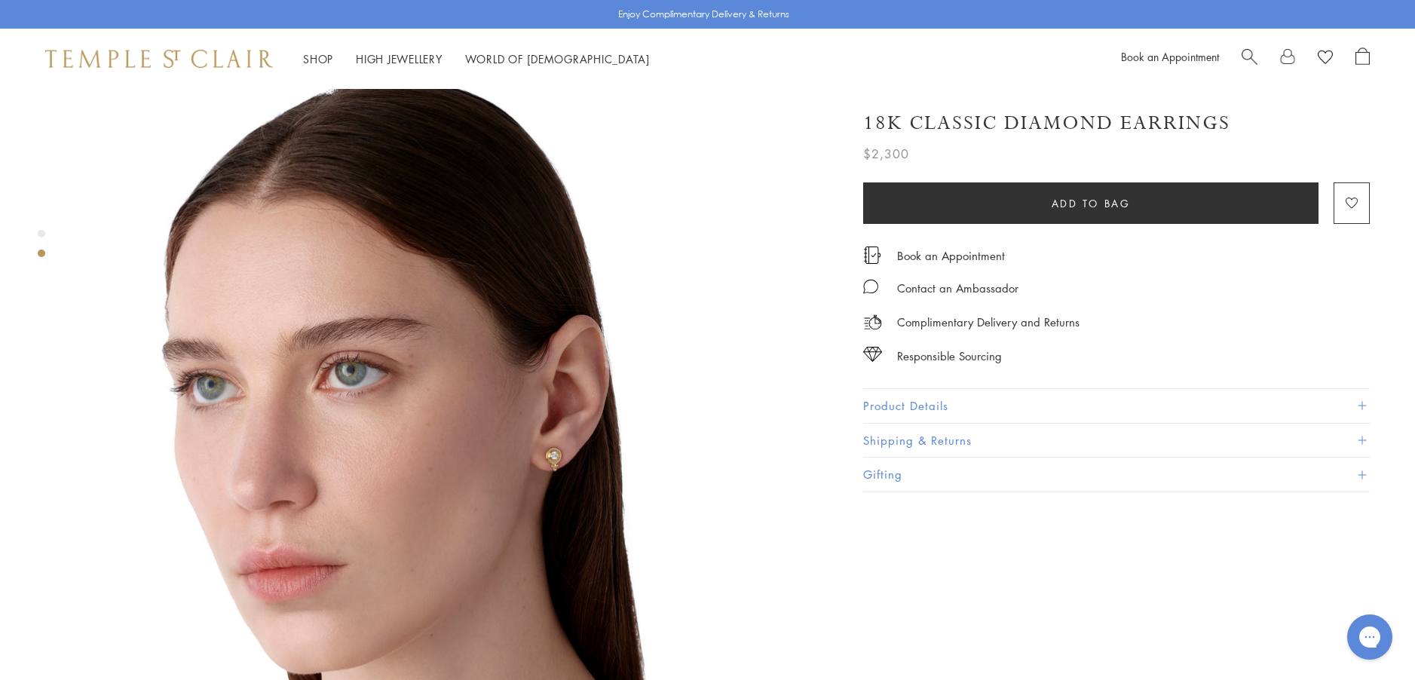
scroll to position [829, 0]
